Goal: Information Seeking & Learning: Learn about a topic

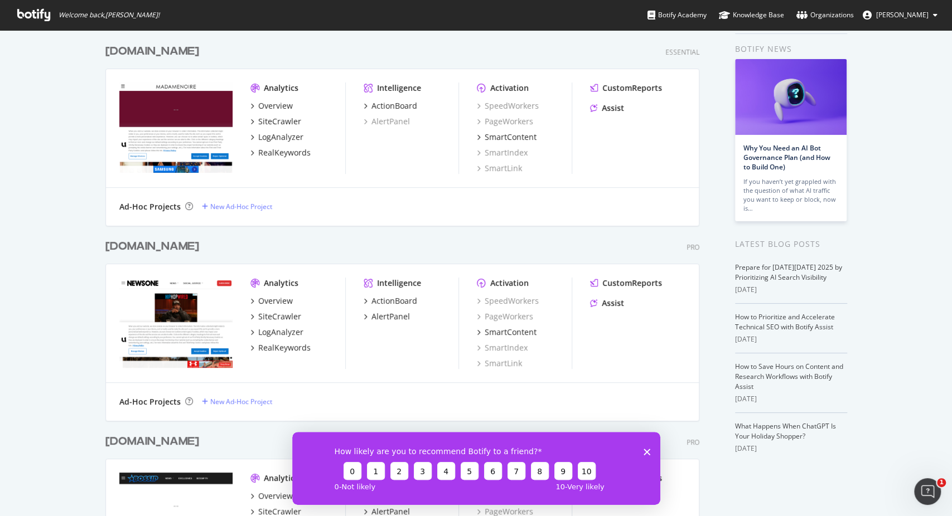
scroll to position [62, 0]
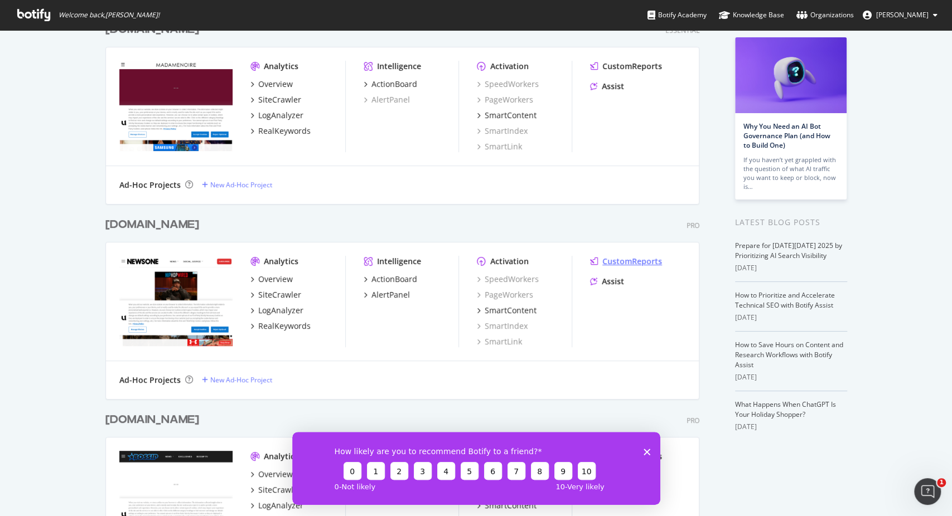
click at [633, 264] on div "CustomReports" at bounding box center [632, 261] width 60 height 11
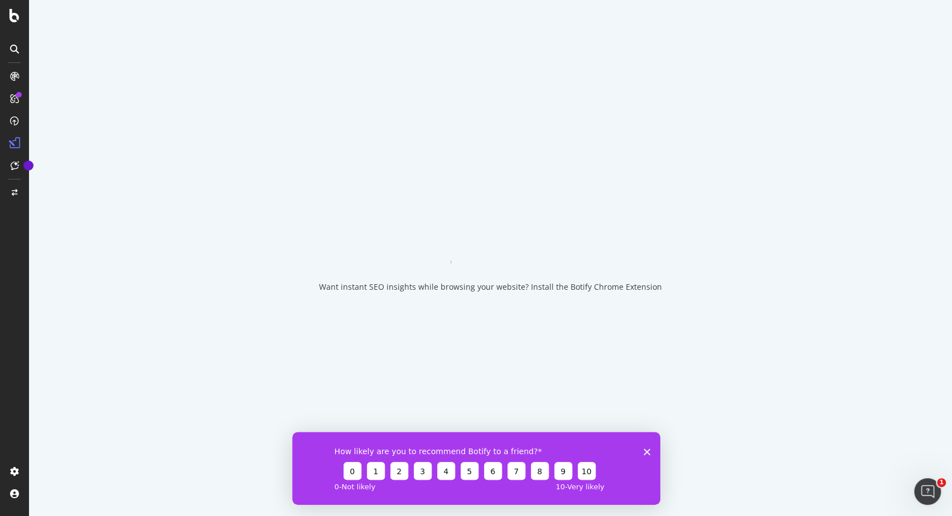
click at [649, 446] on div "How likely are you to recommend Botify to a friend? 0 1 2 3 4 5 6 7 8 9 10 0 - …" at bounding box center [476, 468] width 368 height 73
click at [643, 453] on icon "Close survey" at bounding box center [646, 451] width 7 height 7
